Goal: Find specific page/section: Find specific page/section

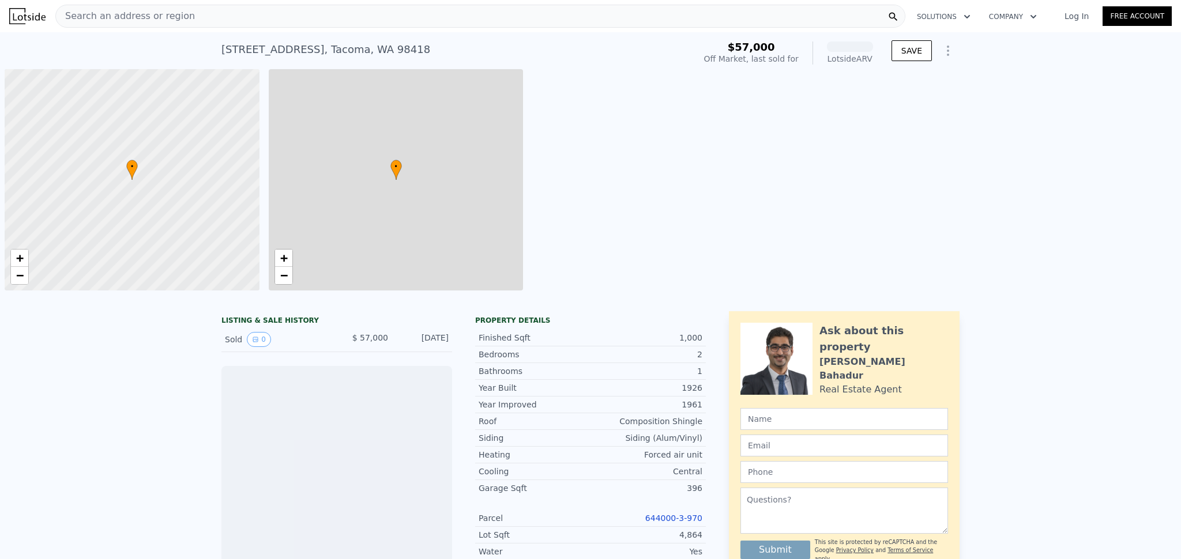
scroll to position [0, 5]
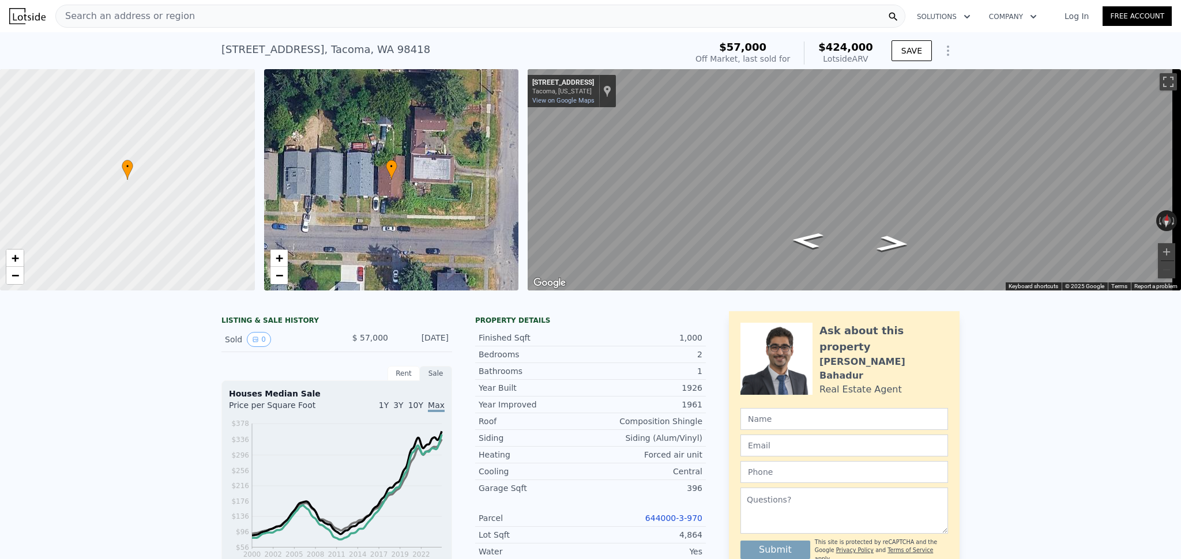
click at [147, 15] on span "Search an address or region" at bounding box center [125, 16] width 139 height 14
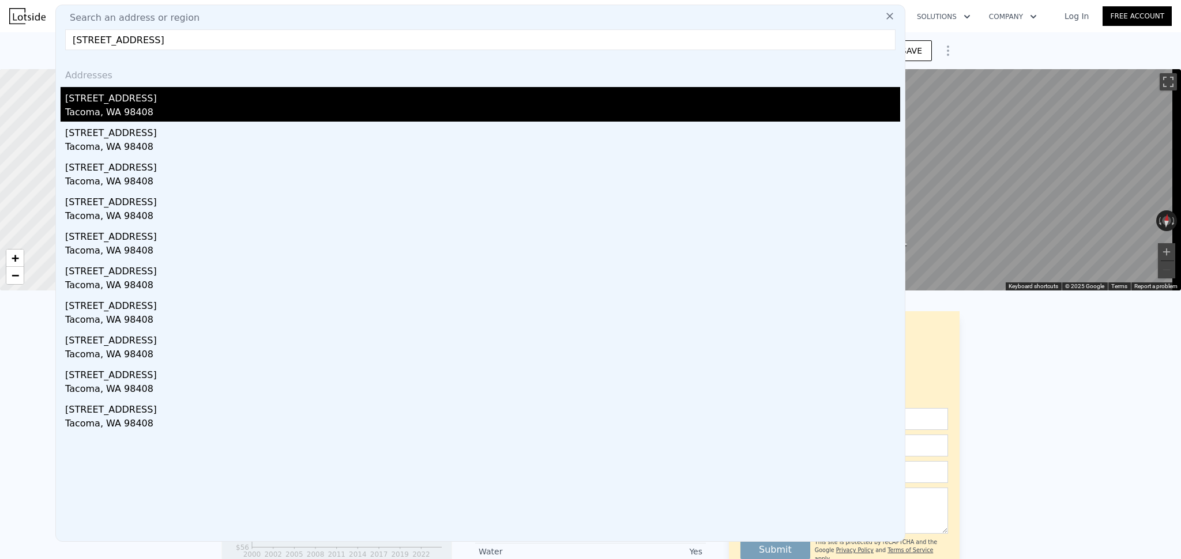
type input "[STREET_ADDRESS]"
click at [152, 94] on div "[STREET_ADDRESS]" at bounding box center [482, 96] width 835 height 18
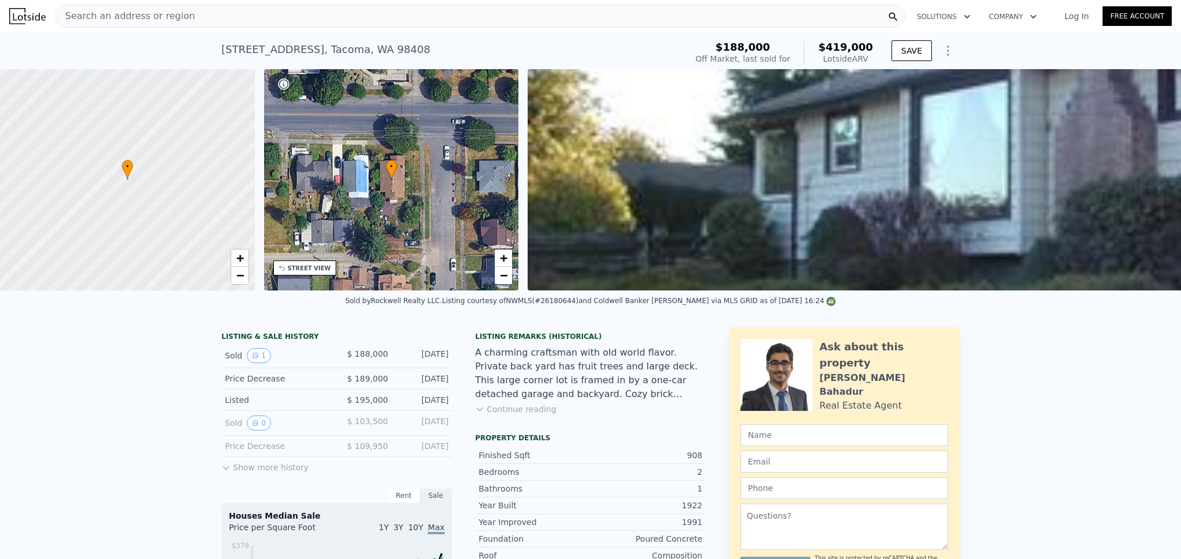
click at [145, 11] on span "Search an address or region" at bounding box center [125, 16] width 139 height 14
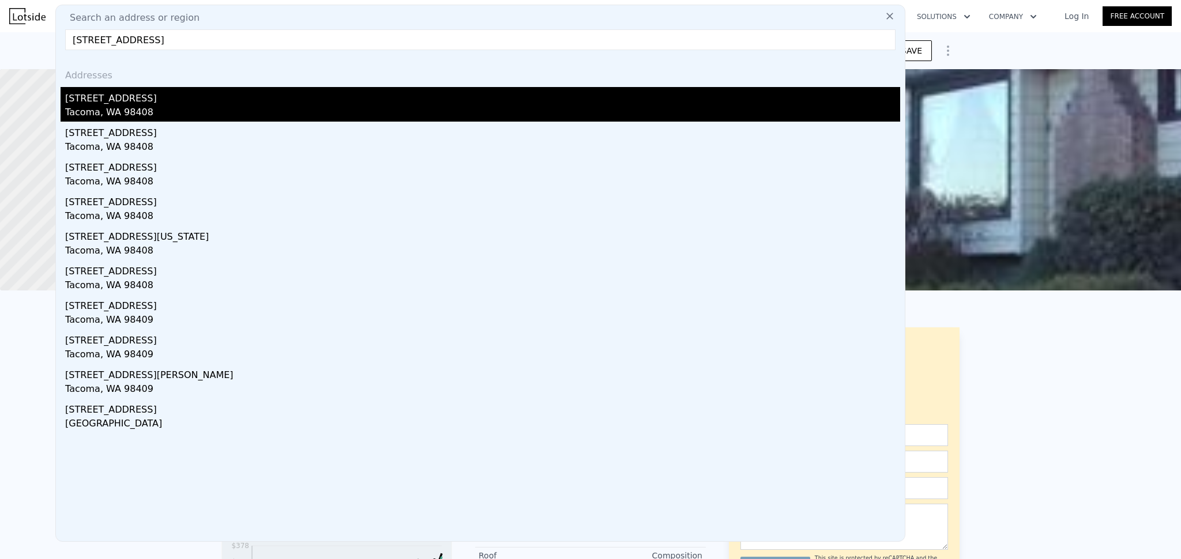
type input "[STREET_ADDRESS]"
click at [139, 96] on div "[STREET_ADDRESS]" at bounding box center [482, 96] width 835 height 18
